Goal: Task Accomplishment & Management: Use online tool/utility

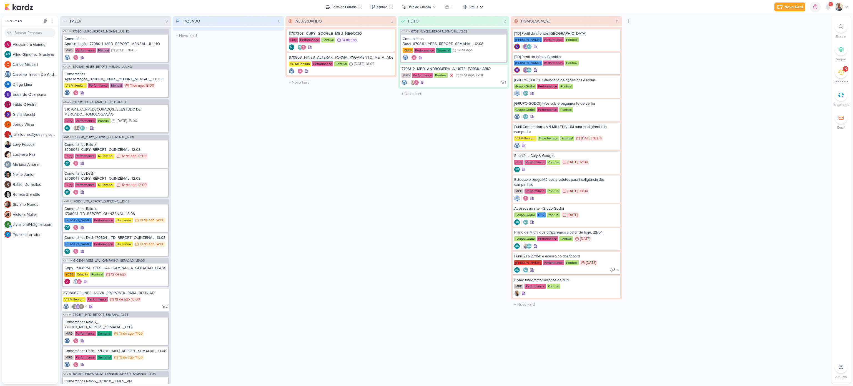
click at [184, 203] on div "FAZENDO 0 Mover Para Esquerda Mover Para Direita [GEOGRAPHIC_DATA] O título do …" at bounding box center [228, 200] width 111 height 368
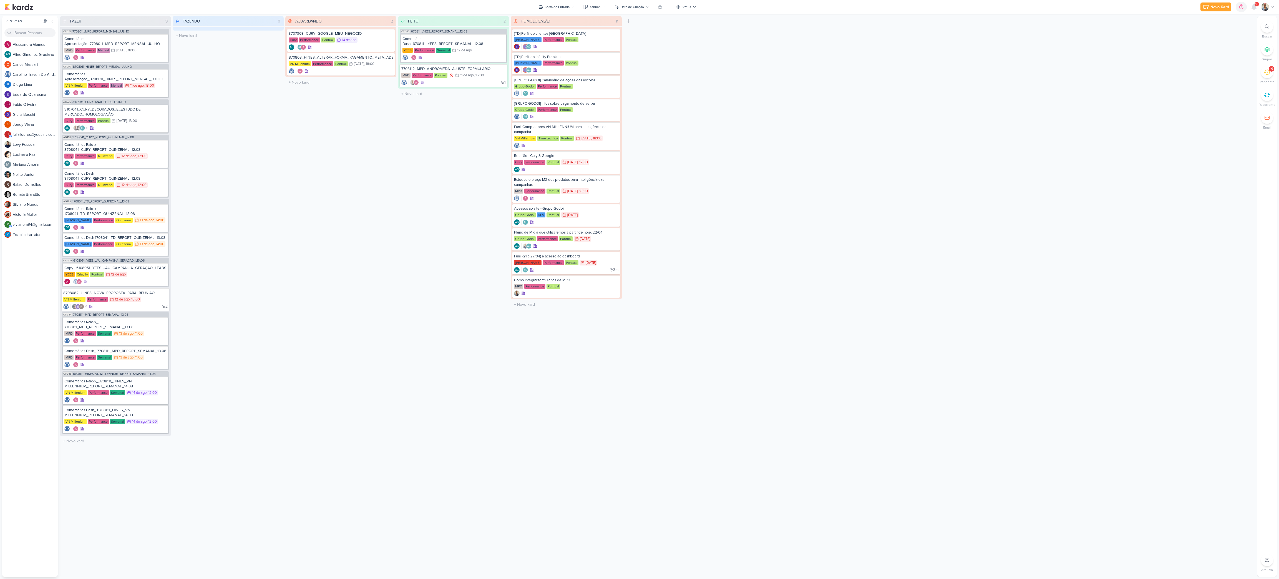
click at [408, 386] on div "FEITO 2 Mover Para Esquerda Mover Para Direita [GEOGRAPHIC_DATA] CT1343 6708111…" at bounding box center [453, 296] width 111 height 561
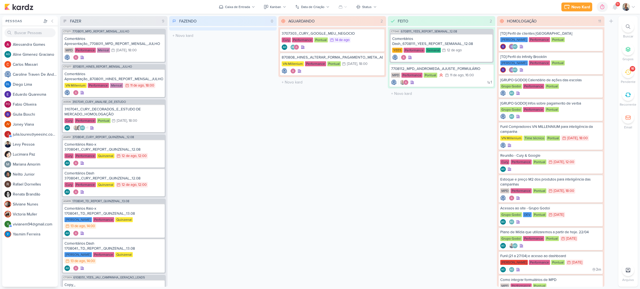
click at [627, 72] on icon at bounding box center [627, 72] width 6 height 5
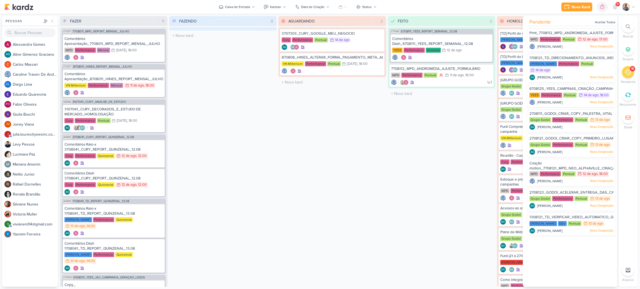
click at [627, 72] on icon at bounding box center [627, 72] width 6 height 5
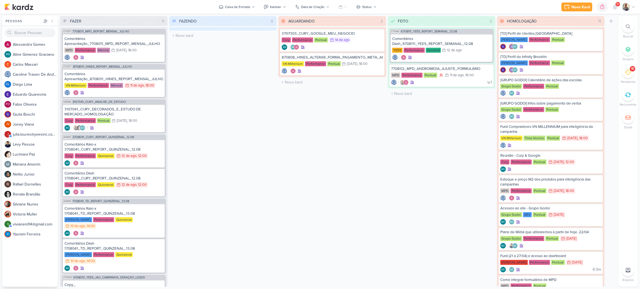
click at [627, 72] on icon at bounding box center [627, 72] width 6 height 5
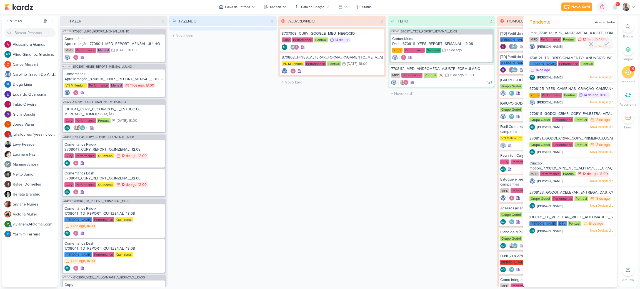
click at [572, 32] on span "Print_7708112_MPD_ANDROMEDA_AJUSTE_FORMULÁRIO" at bounding box center [578, 33] width 99 height 4
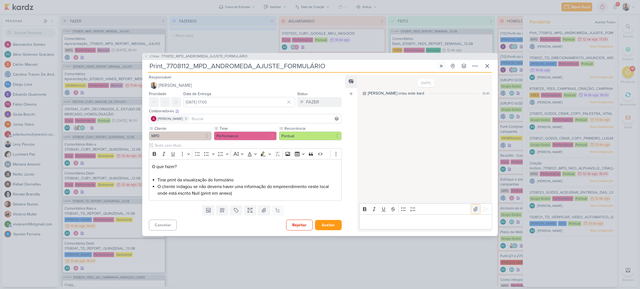
click at [473, 209] on icon at bounding box center [475, 209] width 4 height 4
click at [386, 223] on p "Editor editing area: main" at bounding box center [425, 222] width 127 height 7
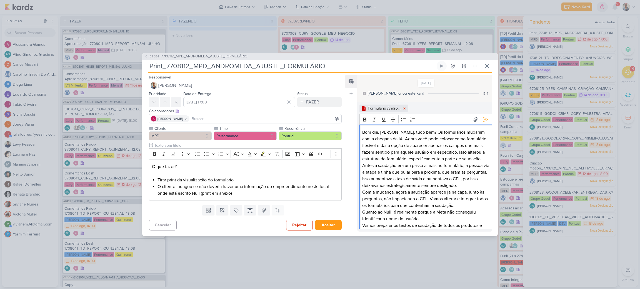
scroll to position [5, 0]
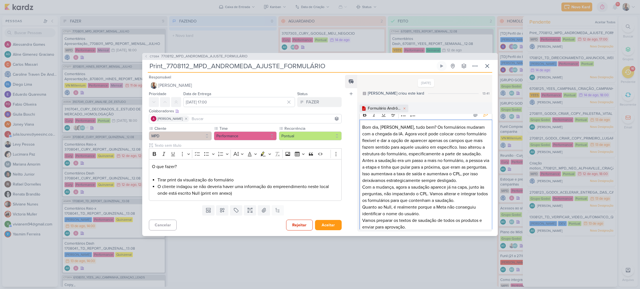
click at [394, 133] on p "Bom dia, [PERSON_NAME], tudo bem? Os formulários mudaram com a chegada da IA. A…" at bounding box center [425, 140] width 127 height 33
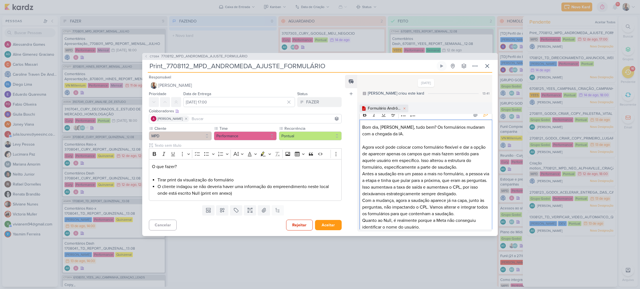
click at [460, 164] on p "Agora você pode colocar como formulário flexível e dar a opção de aparecer apen…" at bounding box center [425, 157] width 127 height 27
click at [461, 167] on p "Agora você pode colocar como formulário flexível e dar a opção de aparecer apen…" at bounding box center [425, 157] width 127 height 27
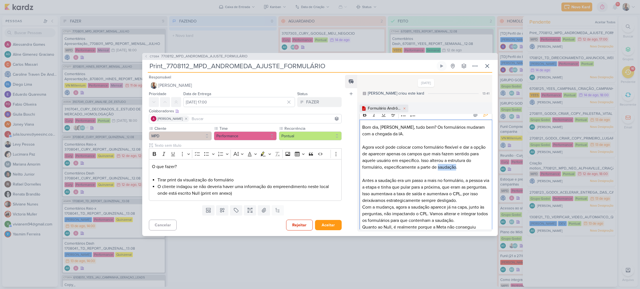
drag, startPoint x: 456, startPoint y: 167, endPoint x: 438, endPoint y: 167, distance: 17.2
click at [438, 167] on p "Agora você pode colocar como formulário flexível e dar a opção de aparecer apen…" at bounding box center [425, 157] width 127 height 27
click at [364, 116] on icon "Editor toolbar" at bounding box center [364, 115] width 3 height 4
click at [475, 201] on p "Antes a saudação era um passo a mais no formulário, a pessoa via a etapa e tinh…" at bounding box center [425, 190] width 127 height 27
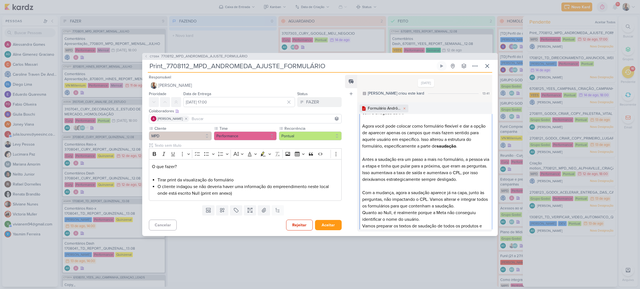
scroll to position [37, 0]
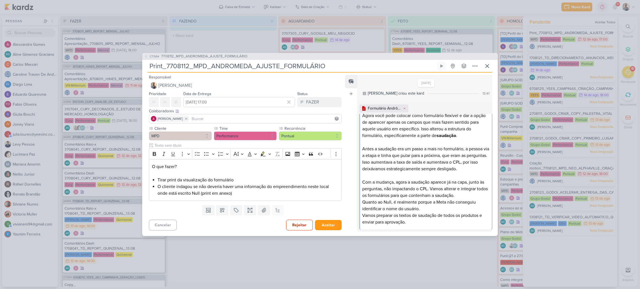
click at [473, 197] on p "Com a mudança, agora a saudação aparece já na capa, junto às perguntas, não imp…" at bounding box center [425, 189] width 127 height 20
click at [439, 216] on p "Quanto ao Null, é realmente porque a Meta não conseguiu identificar o nome do u…" at bounding box center [425, 212] width 127 height 13
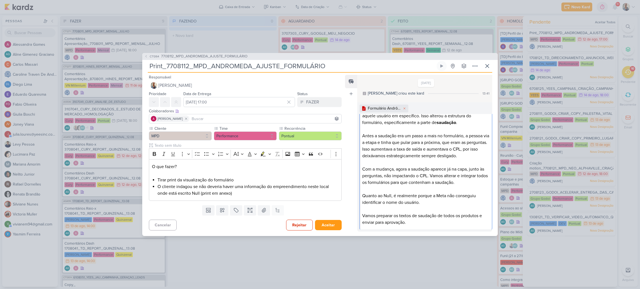
scroll to position [0, 0]
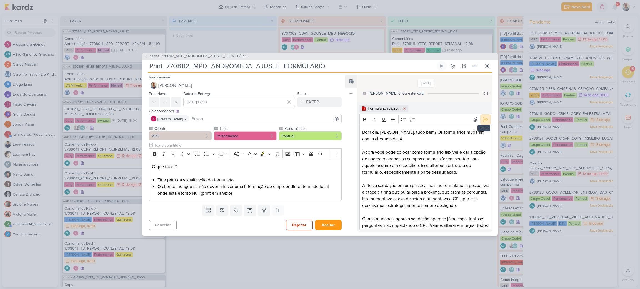
click at [483, 120] on icon at bounding box center [486, 120] width 6 height 6
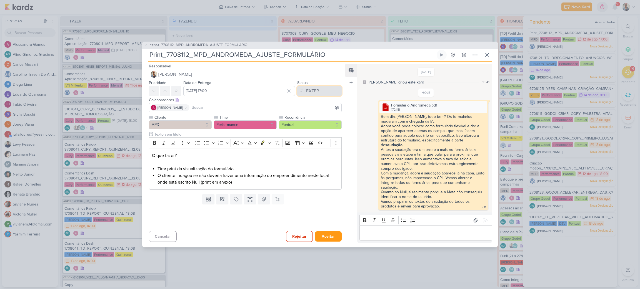
click at [306, 88] on div "FAZER" at bounding box center [312, 91] width 13 height 7
click at [310, 133] on div "FEITO" at bounding box center [308, 131] width 11 height 6
click at [327, 236] on button "Aceitar" at bounding box center [328, 237] width 27 height 10
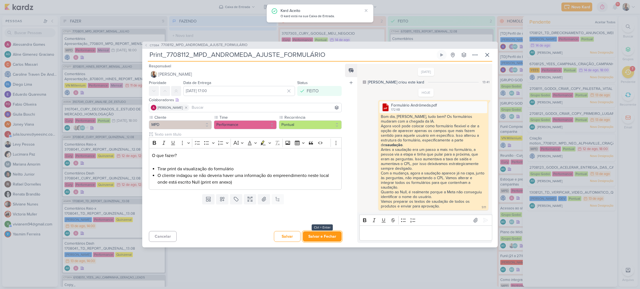
click at [327, 236] on button "Salvar e Fechar" at bounding box center [322, 237] width 39 height 10
